Goal: Obtain resource: Obtain resource

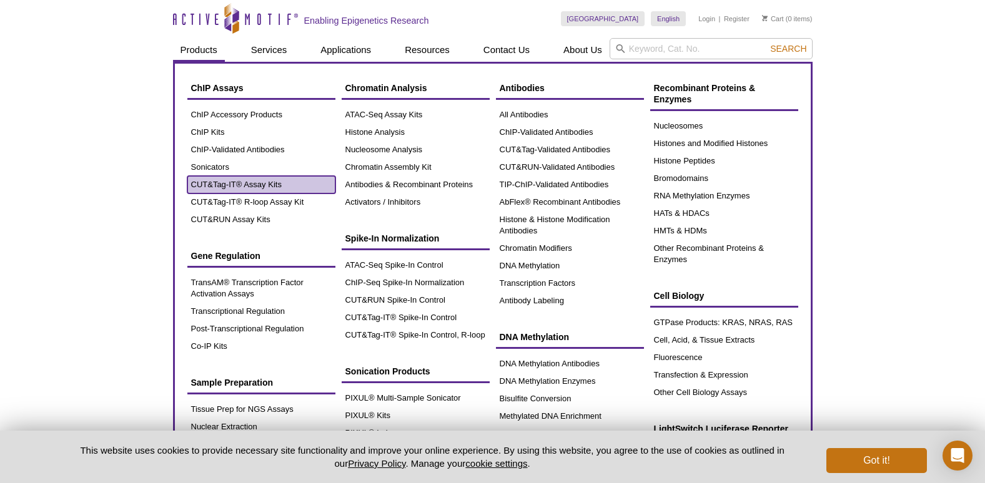
click at [220, 179] on link "CUT&Tag-IT® Assay Kits" at bounding box center [261, 184] width 148 height 17
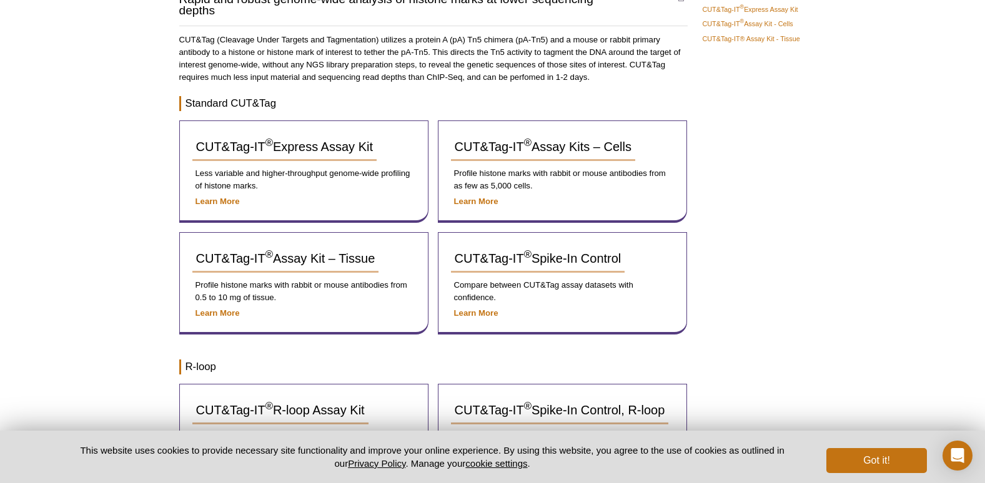
scroll to position [187, 0]
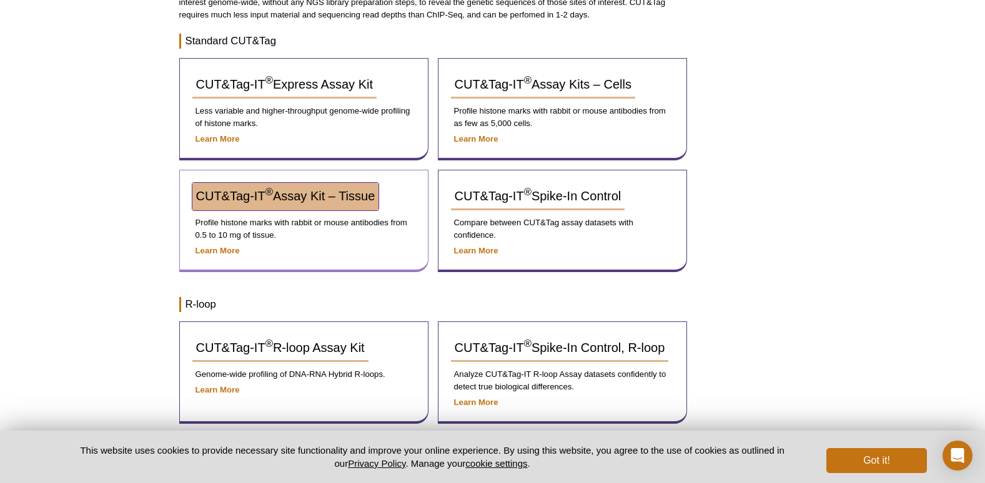
click at [304, 187] on link "CUT&Tag-IT ® Assay Kit – Tissue" at bounding box center [285, 196] width 187 height 27
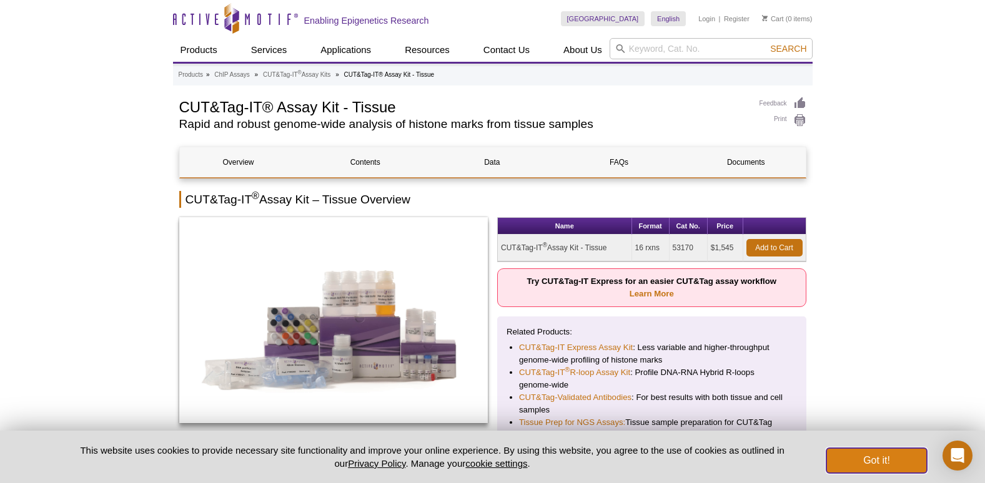
click at [851, 455] on button "Got it!" at bounding box center [876, 460] width 100 height 25
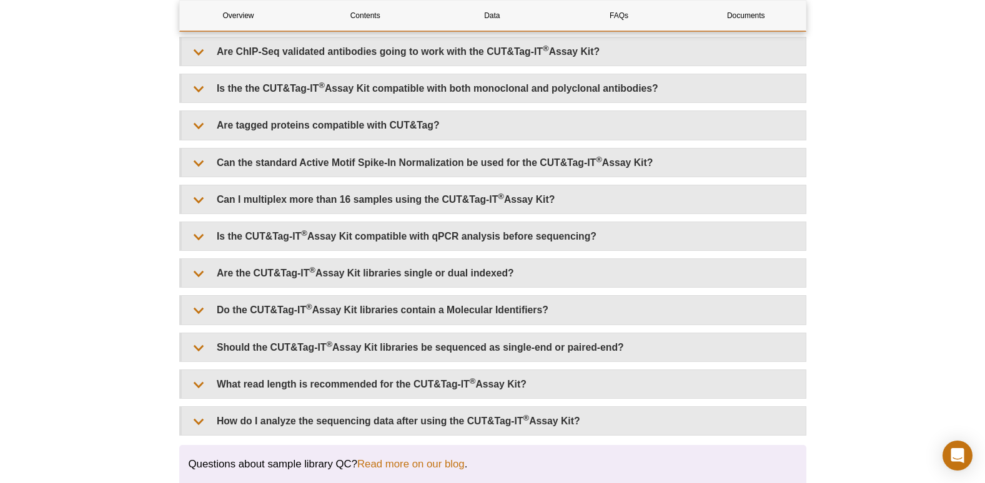
scroll to position [3560, 0]
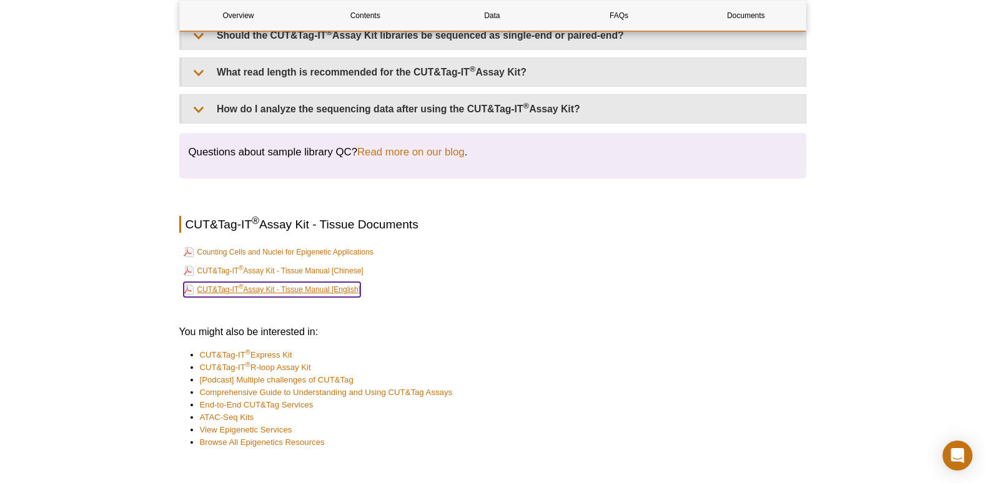
click at [268, 292] on link "CUT&Tag-IT ® Assay Kit - Tissue Manual [English]" at bounding box center [272, 289] width 177 height 15
